Goal: Task Accomplishment & Management: Use online tool/utility

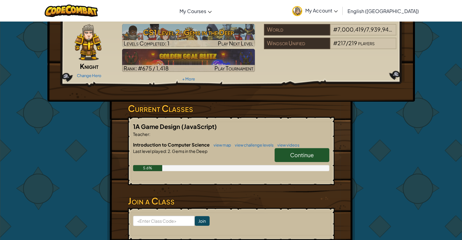
scroll to position [23, 0]
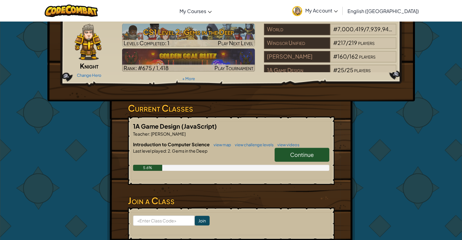
click at [317, 153] on link "Continue" at bounding box center [301, 155] width 55 height 14
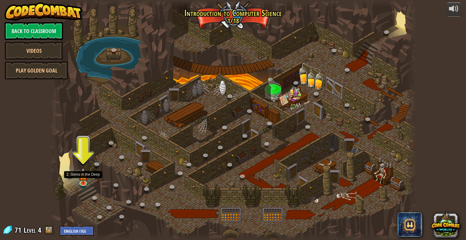
drag, startPoint x: 81, startPoint y: 184, endPoint x: 66, endPoint y: 181, distance: 14.6
click at [66, 181] on div at bounding box center [232, 120] width 367 height 240
click at [83, 179] on img at bounding box center [83, 172] width 9 height 22
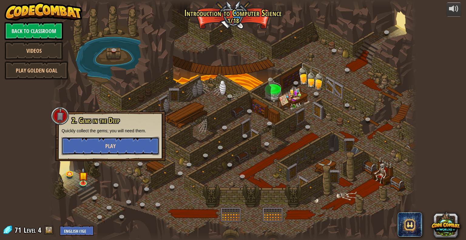
click at [104, 142] on button "Play" at bounding box center [111, 146] width 98 height 18
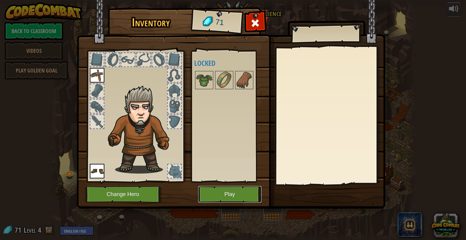
click at [236, 195] on button "Play" at bounding box center [229, 194] width 63 height 17
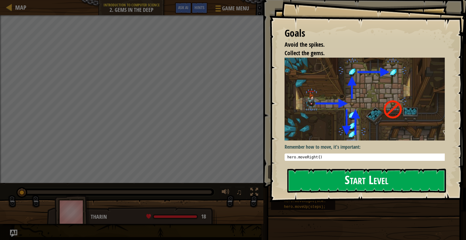
click at [344, 184] on button "Start Level" at bounding box center [366, 181] width 159 height 24
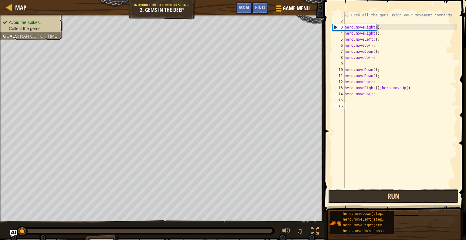
click at [386, 194] on button "Run" at bounding box center [393, 196] width 131 height 14
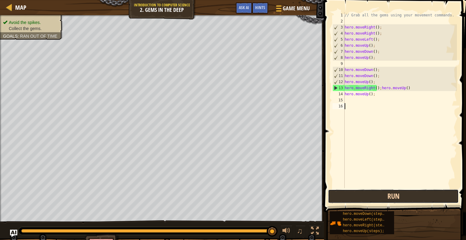
click at [386, 191] on button "Run" at bounding box center [393, 196] width 131 height 14
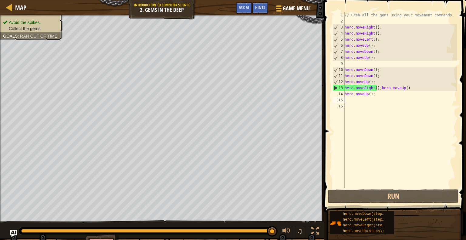
click at [354, 100] on div "// Grab all the gems using your movement commands. hero . moveRight ( ) ; hero …" at bounding box center [401, 106] width 114 height 188
type textarea "m"
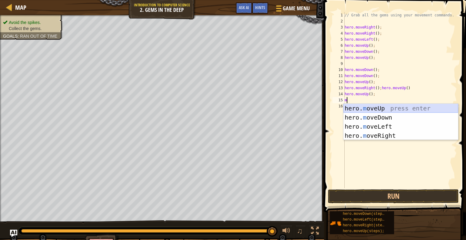
click at [375, 107] on div "hero. m oveUp press enter hero. m oveDown press enter hero. m oveLeft press ent…" at bounding box center [401, 131] width 115 height 55
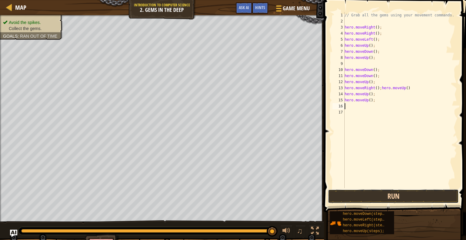
click at [400, 196] on button "Run" at bounding box center [393, 196] width 131 height 14
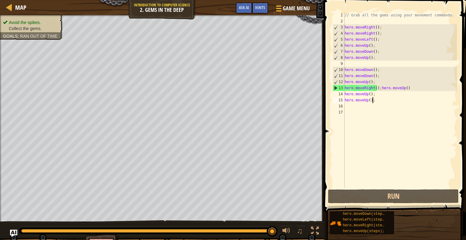
click at [373, 100] on div "// Grab all the gems using your movement commands. hero . moveRight ( ) ; hero …" at bounding box center [401, 106] width 114 height 188
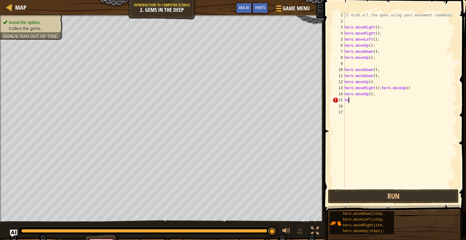
type textarea "h"
type textarea "m"
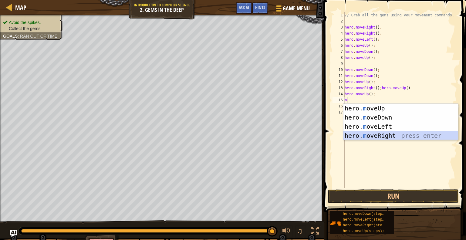
click at [378, 134] on div "hero. m oveUp press enter hero. m oveDown press enter hero. m oveLeft press ent…" at bounding box center [401, 131] width 115 height 55
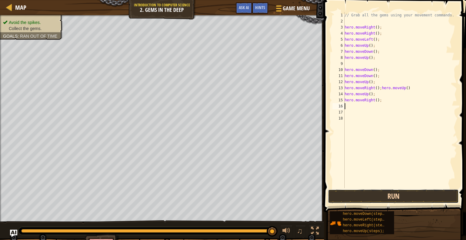
click at [400, 196] on button "Run" at bounding box center [393, 196] width 131 height 14
